Goal: Find specific page/section: Find specific page/section

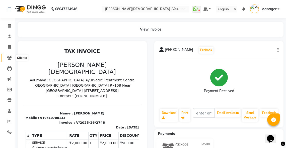
click at [8, 58] on icon at bounding box center [9, 58] width 5 height 4
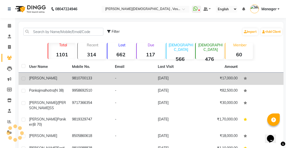
click at [62, 78] on div "[PERSON_NAME]" at bounding box center [47, 78] width 37 height 5
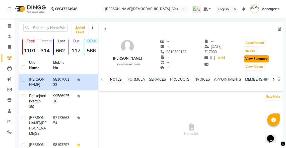
click at [252, 59] on button "View Summary" at bounding box center [256, 58] width 25 height 7
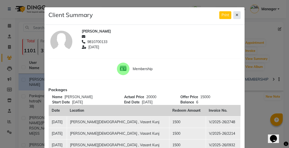
click at [236, 15] on icon at bounding box center [237, 15] width 3 height 4
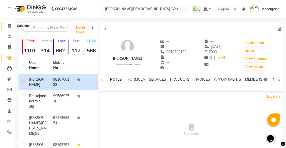
click at [9, 26] on icon at bounding box center [9, 26] width 3 height 4
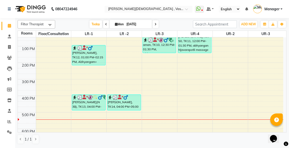
scroll to position [109, 0]
